Goal: Task Accomplishment & Management: Manage account settings

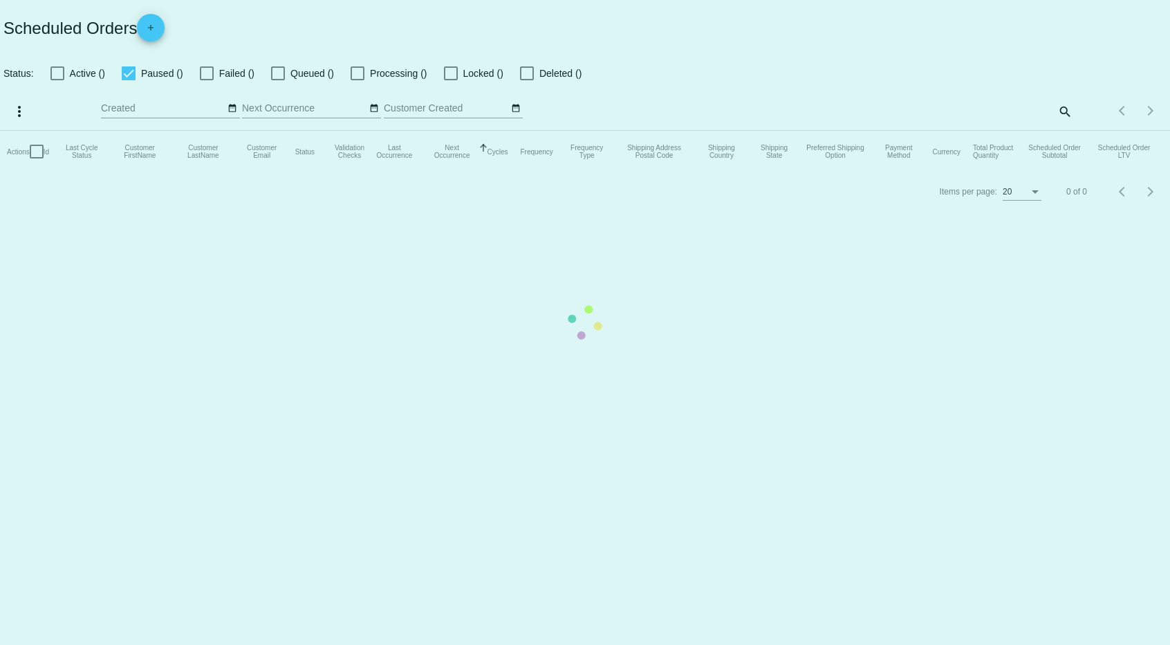
click at [1067, 131] on mat-table "Actions Id Last Cycle Status Customer FirstName Customer LastName Customer Emai…" at bounding box center [585, 152] width 1170 height 42
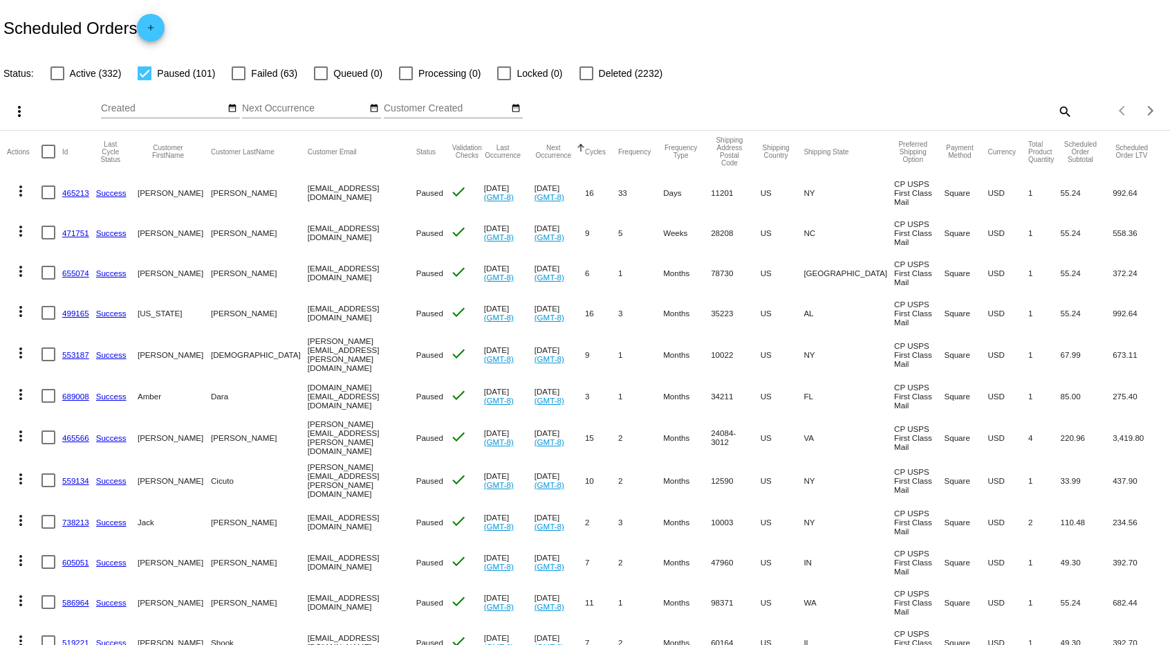
click at [1067, 111] on mat-icon "search" at bounding box center [1064, 110] width 17 height 21
click at [1004, 114] on div "Search" at bounding box center [928, 104] width 292 height 27
paste input "[EMAIL_ADDRESS][DOMAIN_NAME]"
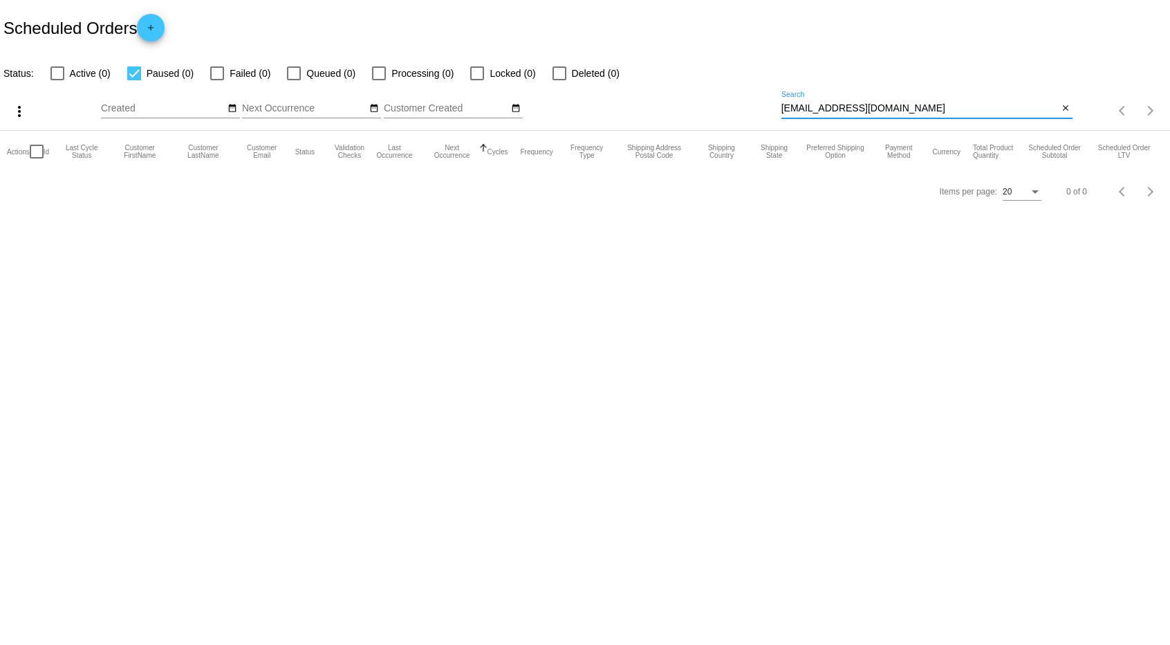
type input "[EMAIL_ADDRESS][DOMAIN_NAME]"
click at [62, 76] on div at bounding box center [57, 73] width 14 height 14
click at [57, 80] on input "Active (0)" at bounding box center [57, 80] width 1 height 1
checkbox input "true"
click at [133, 76] on div at bounding box center [134, 73] width 14 height 14
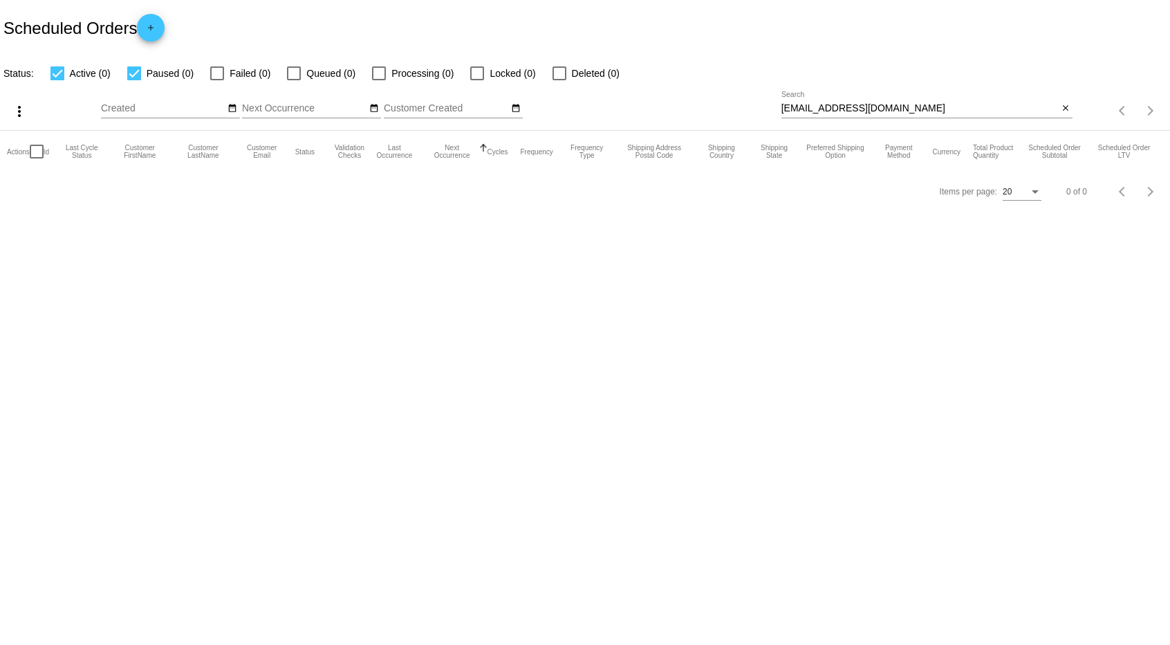
click at [133, 80] on input "Paused (0)" at bounding box center [133, 80] width 1 height 1
checkbox input "false"
click at [1067, 113] on mat-icon "close" at bounding box center [1066, 108] width 10 height 11
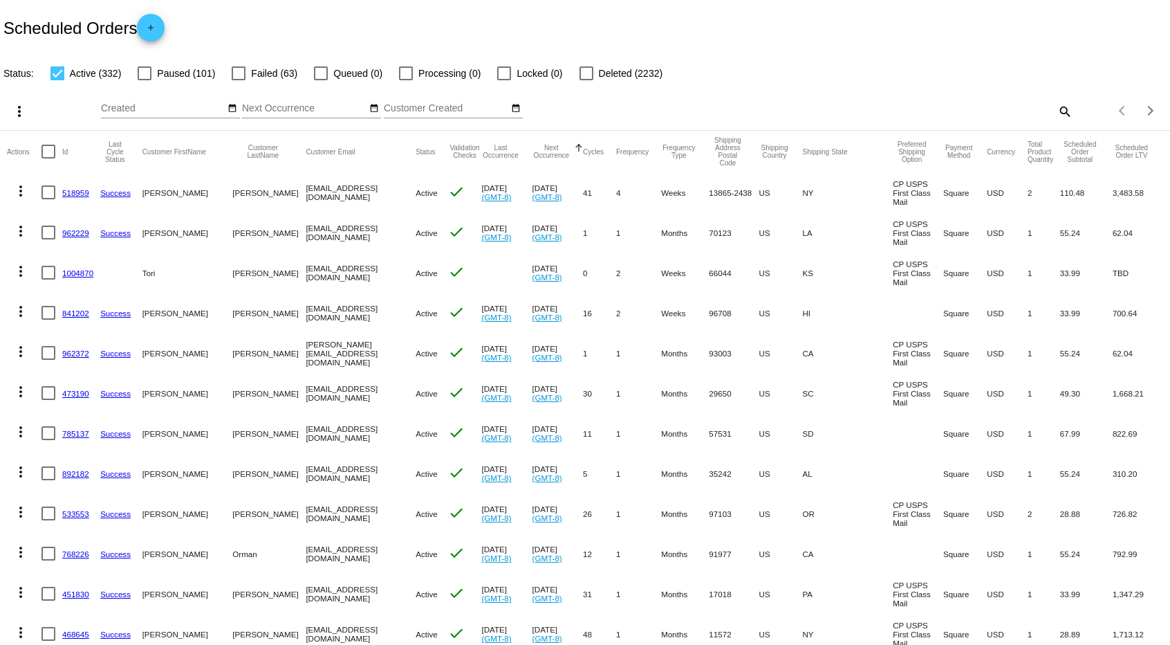
click at [1065, 109] on mat-icon "search" at bounding box center [1064, 110] width 17 height 21
click at [971, 109] on input "Search" at bounding box center [928, 108] width 292 height 11
paste input "963798"
type input "963798"
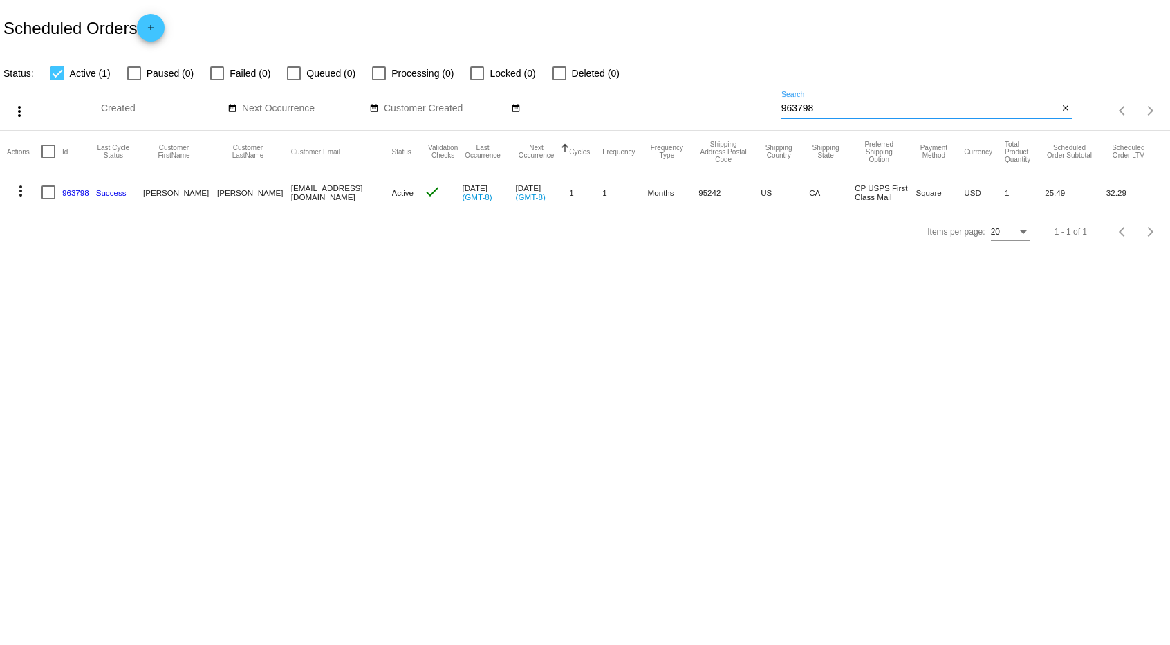
click at [21, 192] on mat-icon "more_vert" at bounding box center [20, 191] width 17 height 17
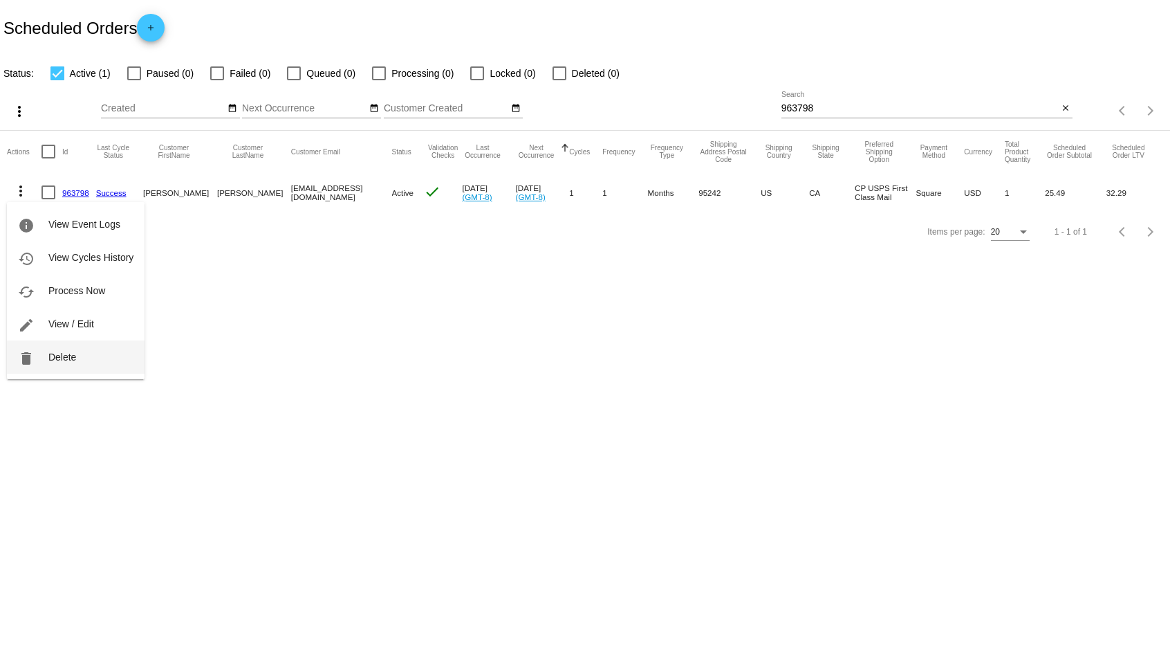
click at [79, 358] on button "delete Delete" at bounding box center [76, 356] width 138 height 33
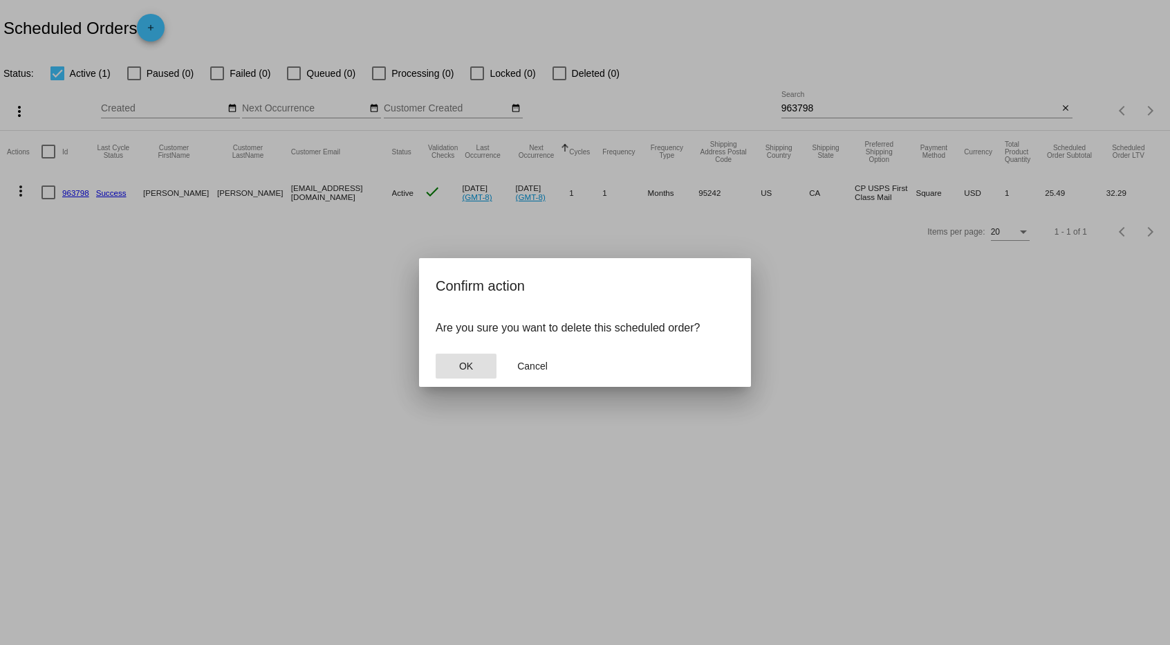
click at [470, 367] on span "OK" at bounding box center [466, 365] width 14 height 11
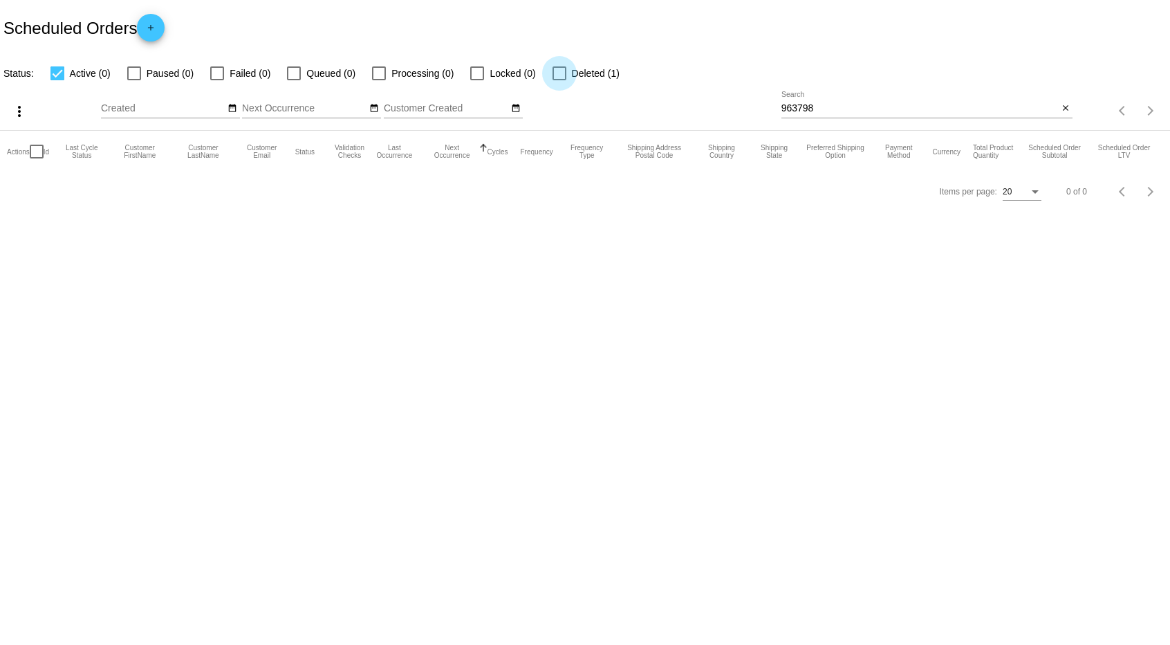
click at [553, 78] on div at bounding box center [560, 73] width 14 height 14
click at [559, 80] on input "Deleted (1)" at bounding box center [559, 80] width 1 height 1
checkbox input "true"
